Goal: Navigation & Orientation: Find specific page/section

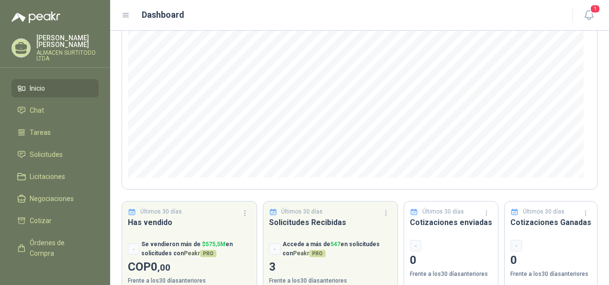
scroll to position [147, 0]
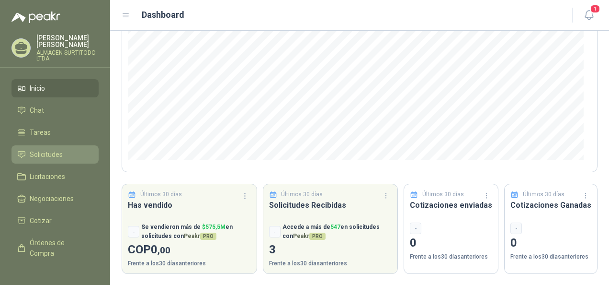
click at [38, 156] on span "Solicitudes" at bounding box center [46, 154] width 33 height 11
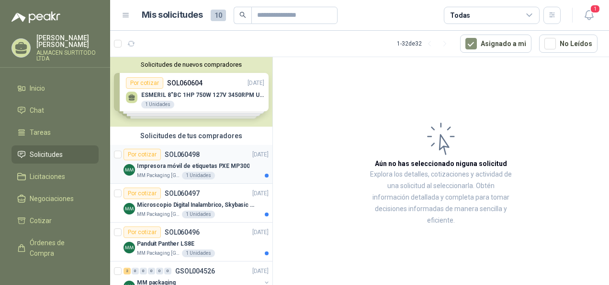
click at [172, 165] on p "Impresora móvil de etiquetas PXE MP300" at bounding box center [193, 165] width 113 height 9
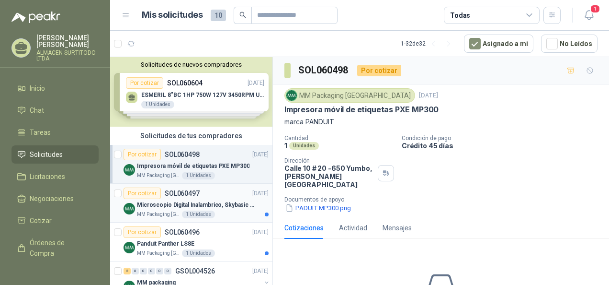
click at [169, 203] on p "Microscopio Digital Inalambrico, Skybasic 50x-1000x, Ampliac" at bounding box center [196, 204] width 119 height 9
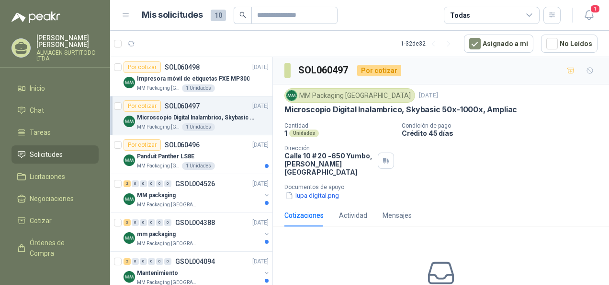
scroll to position [96, 0]
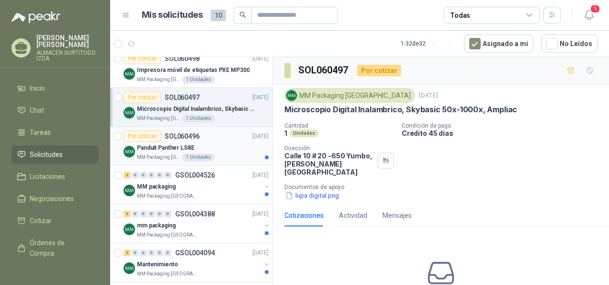
click at [159, 146] on p "Panduit Panther LS8E" at bounding box center [165, 147] width 57 height 9
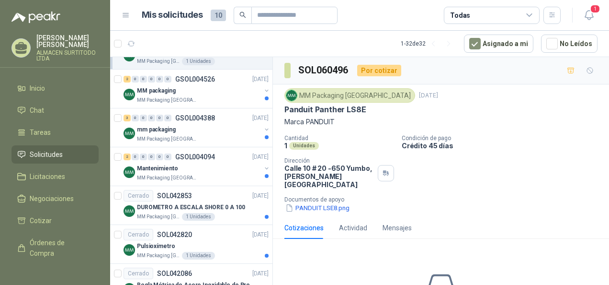
scroll to position [144, 0]
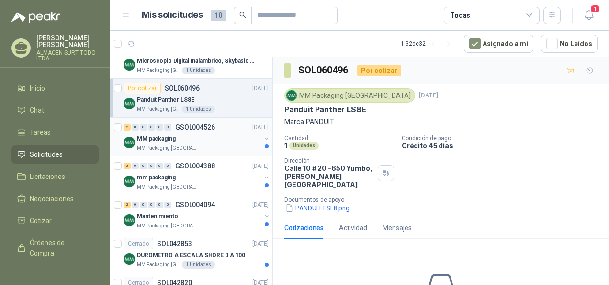
click at [159, 144] on p "MM Packaging [GEOGRAPHIC_DATA]" at bounding box center [167, 148] width 60 height 8
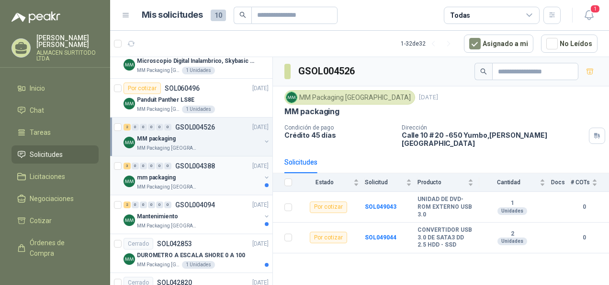
click at [151, 183] on p "MM Packaging [GEOGRAPHIC_DATA]" at bounding box center [167, 187] width 60 height 8
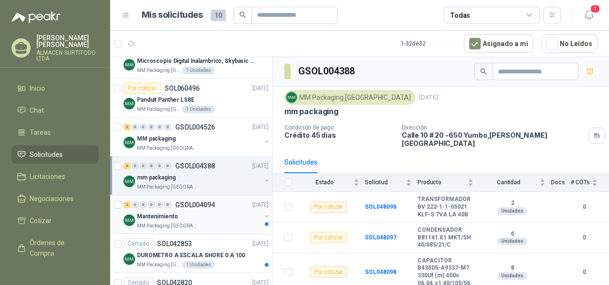
click at [150, 213] on p "Mantenimiento" at bounding box center [157, 216] width 41 height 9
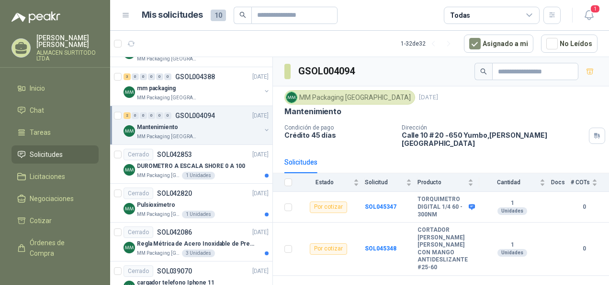
scroll to position [240, 0]
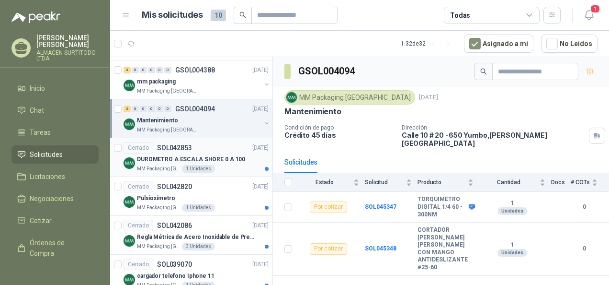
click at [158, 158] on p "DUROMETRO A ESCALA SHORE 0 A 100" at bounding box center [191, 159] width 108 height 9
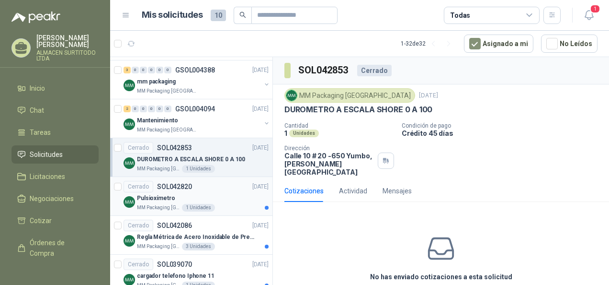
click at [160, 196] on p "Pulsioxímetro" at bounding box center [156, 198] width 38 height 9
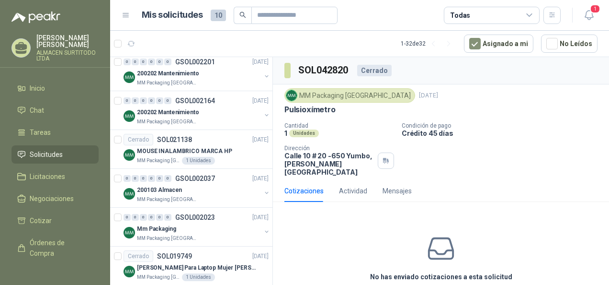
scroll to position [628, 0]
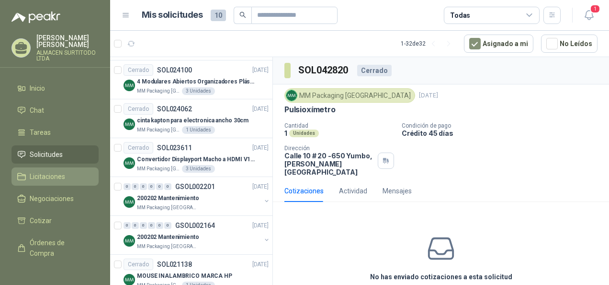
click at [46, 171] on span "Licitaciones" at bounding box center [47, 176] width 35 height 11
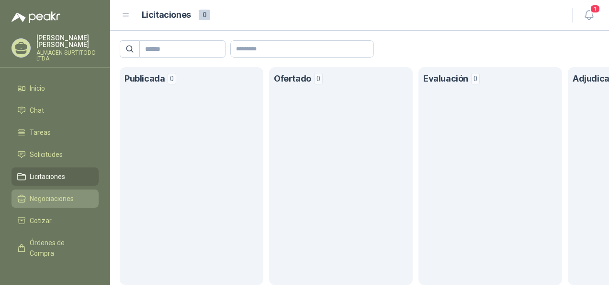
click at [58, 199] on span "Negociaciones" at bounding box center [52, 198] width 44 height 11
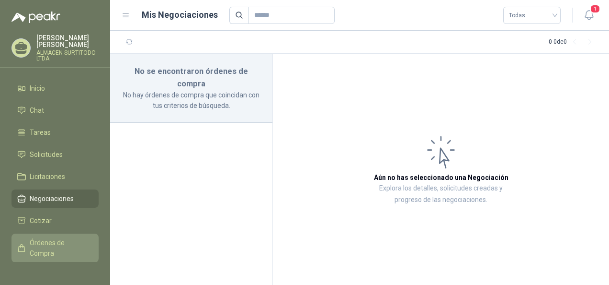
click at [54, 242] on span "Órdenes de Compra" at bounding box center [60, 247] width 60 height 21
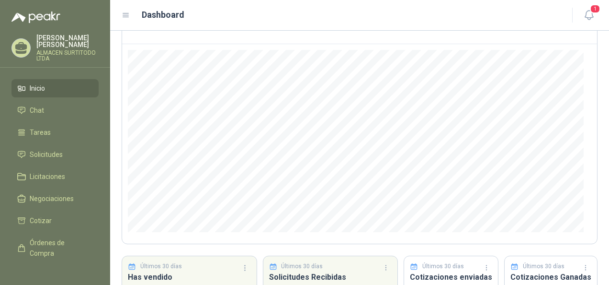
scroll to position [147, 0]
